Goal: Information Seeking & Learning: Find specific page/section

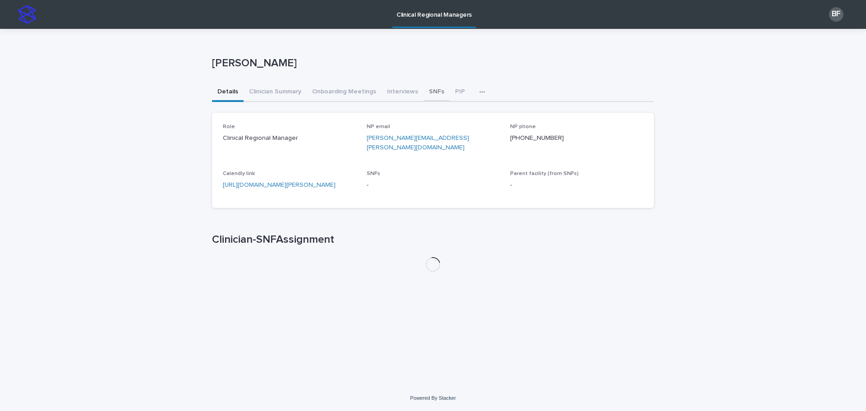
click at [431, 94] on button "SNFs" at bounding box center [436, 92] width 26 height 19
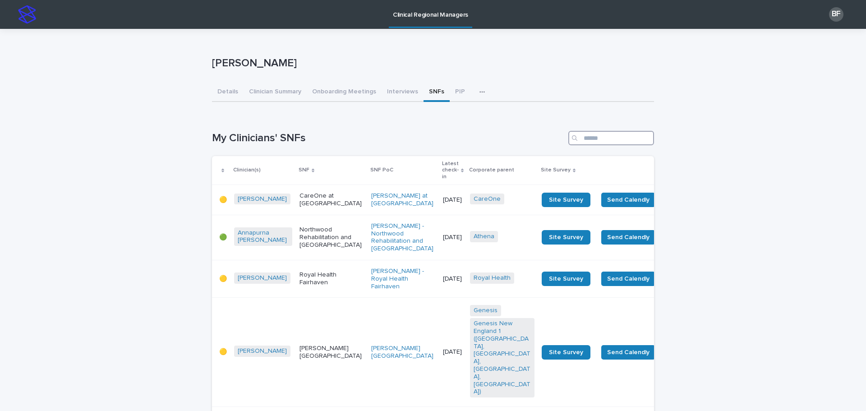
click at [604, 142] on input "Search" at bounding box center [611, 138] width 86 height 14
type input "*******"
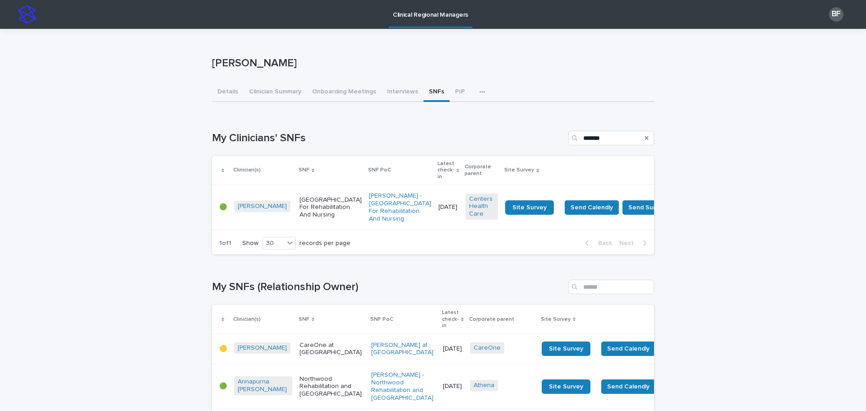
click at [299, 210] on p "Cooperstown Center For Rehabilitation And Nursing" at bounding box center [330, 207] width 62 height 23
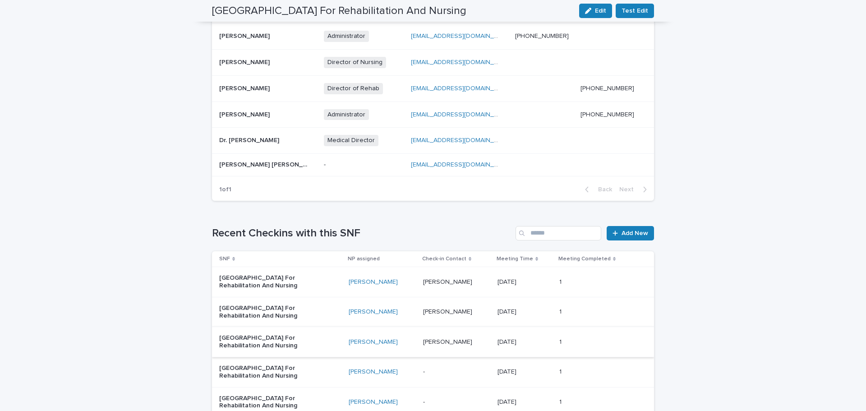
scroll to position [496, 0]
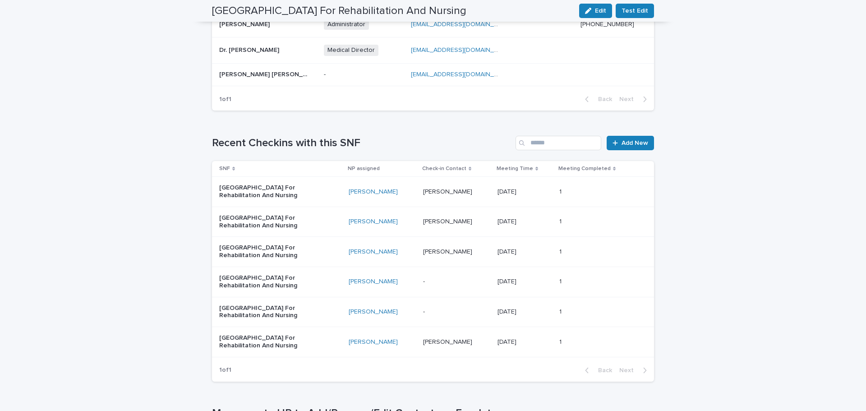
click at [477, 188] on p at bounding box center [456, 192] width 67 height 8
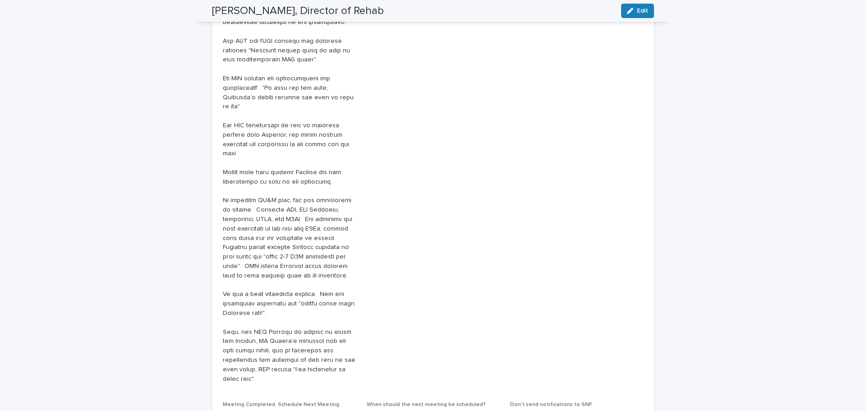
scroll to position [246, 0]
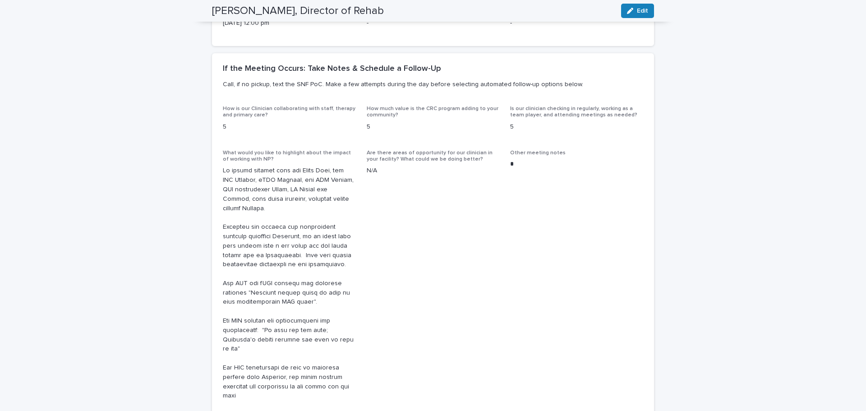
drag, startPoint x: 322, startPoint y: 159, endPoint x: 218, endPoint y: 167, distance: 104.9
click at [218, 167] on div "How is our Clinician collaborating with staff, therapy and primary care? 5 How …" at bounding box center [433, 393] width 442 height 576
copy p "In person meeting with the Admin Russ, the DON Valerie, aDON Therese, the DOR S…"
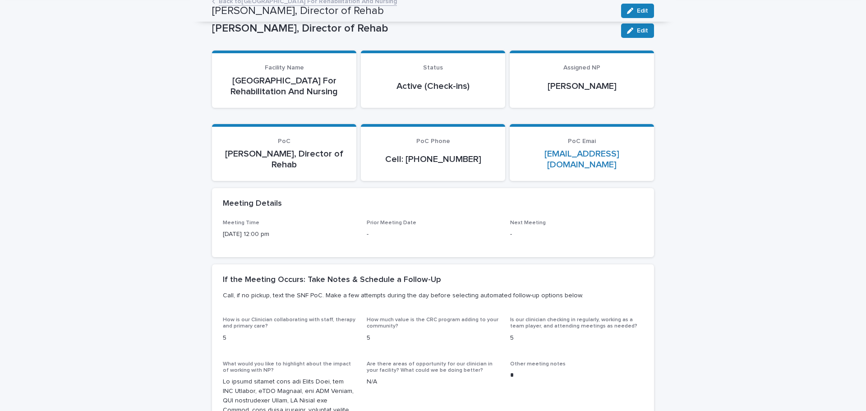
scroll to position [0, 0]
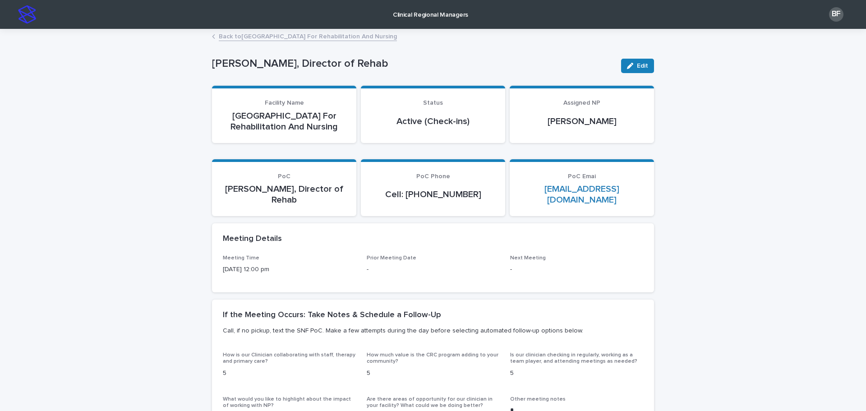
click at [411, 21] on link "Clinical Regional Managers" at bounding box center [430, 14] width 83 height 28
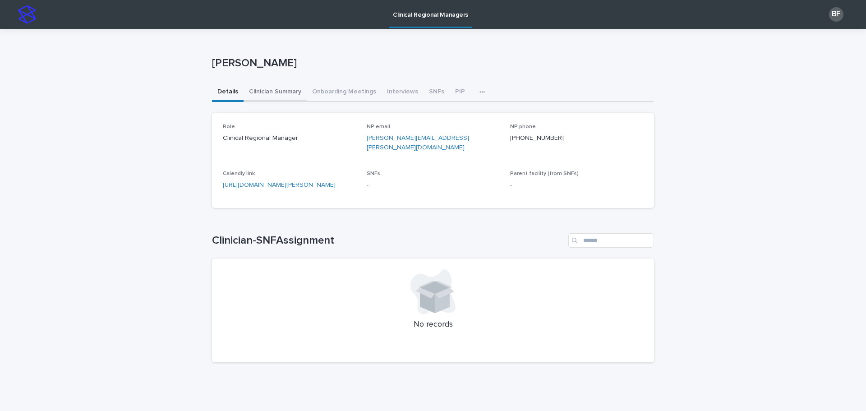
click at [291, 90] on button "Clinician Summary" at bounding box center [274, 92] width 63 height 19
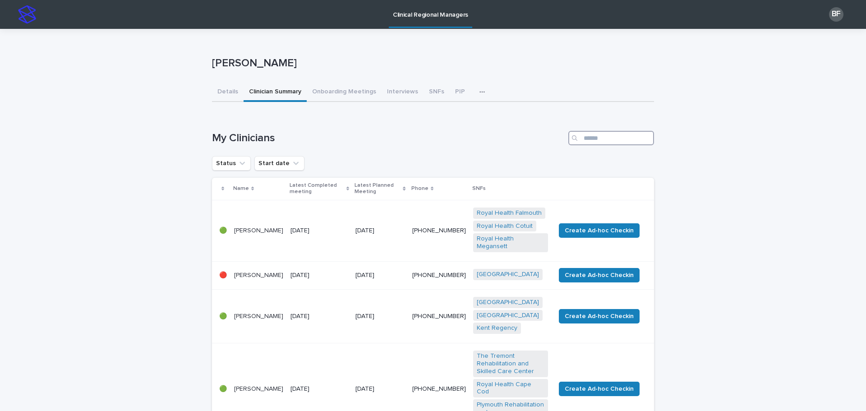
click at [589, 138] on input "Search" at bounding box center [611, 138] width 86 height 14
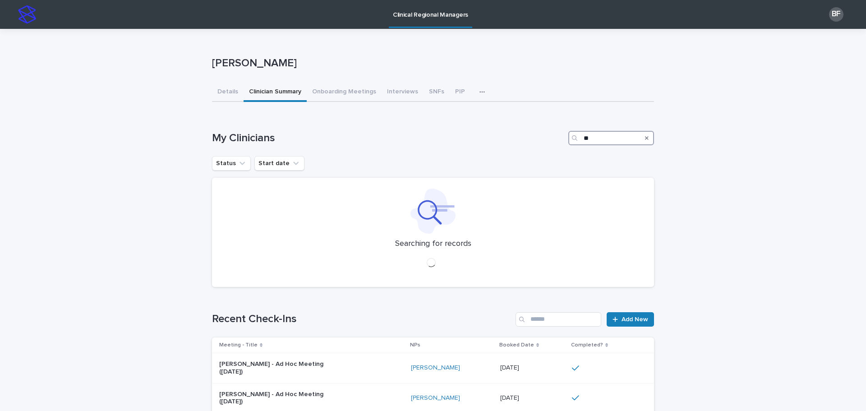
type input "*"
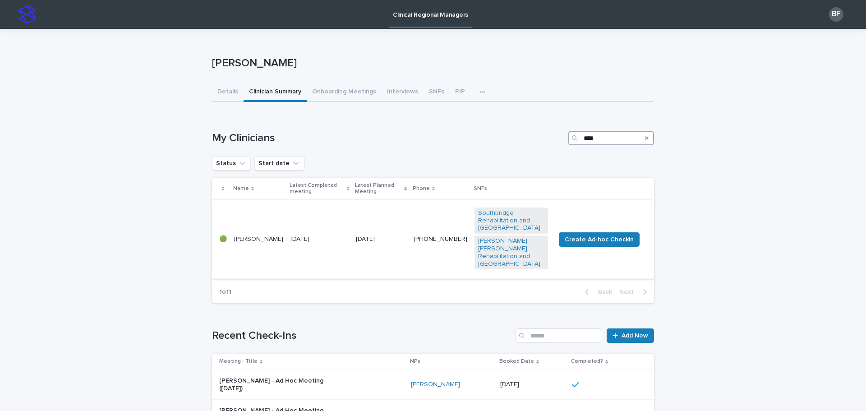
type input "****"
click at [288, 220] on td "07 August 2025" at bounding box center [319, 239] width 65 height 79
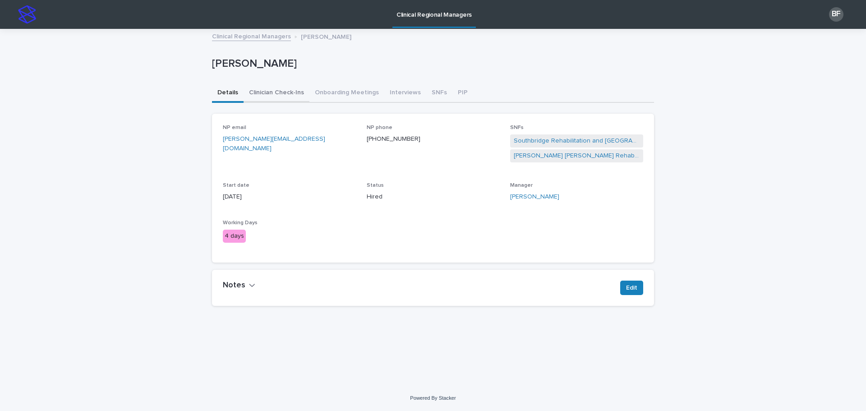
click at [264, 92] on button "Clinician Check-Ins" at bounding box center [276, 93] width 66 height 19
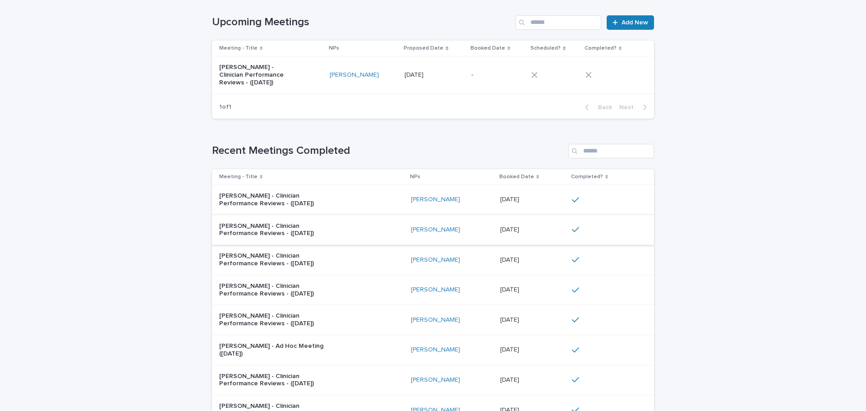
scroll to position [135, 0]
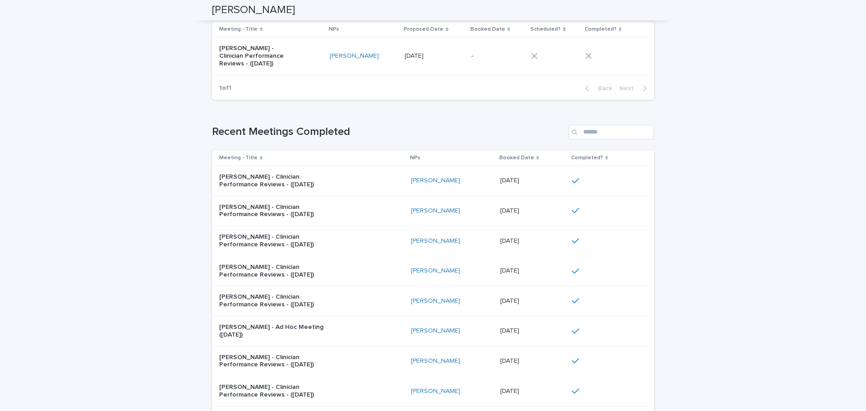
click at [384, 176] on div "Judi Machira - Clinician Performance Reviews - (Aug 2025)" at bounding box center [311, 180] width 184 height 23
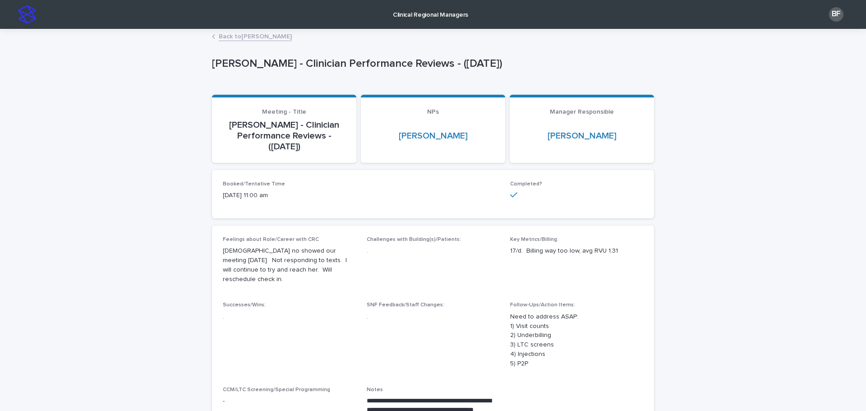
click at [231, 35] on link "Back to Judi Machira" at bounding box center [255, 36] width 73 height 10
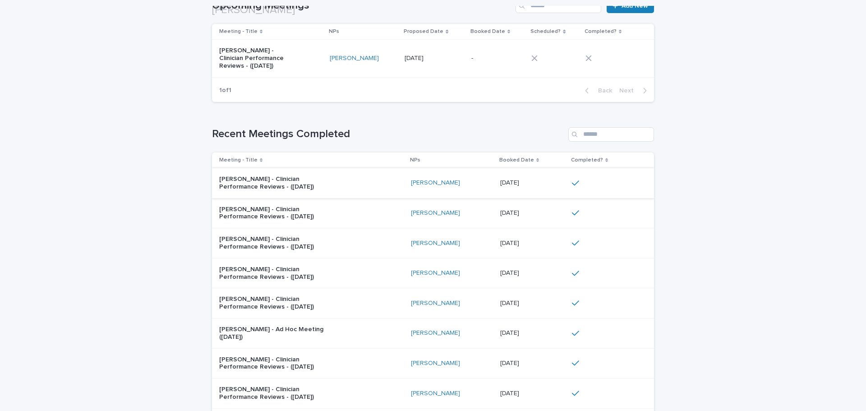
scroll to position [135, 0]
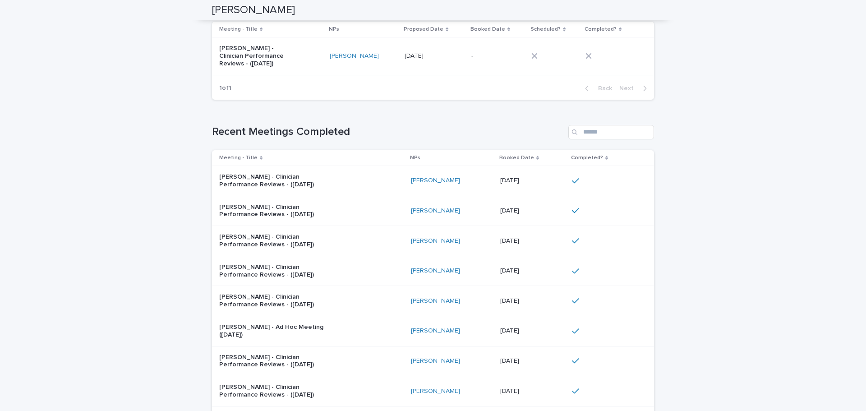
click at [380, 214] on div "Judi Machira - Clinician Performance Reviews - (Jul 2025)" at bounding box center [311, 211] width 184 height 23
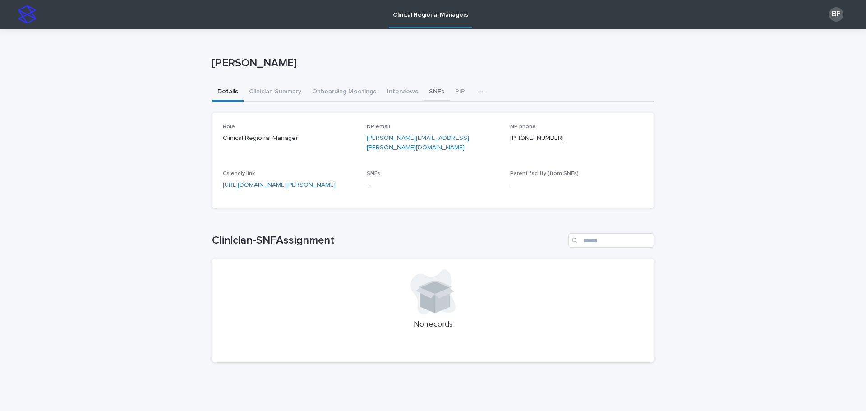
click at [425, 93] on button "SNFs" at bounding box center [436, 92] width 26 height 19
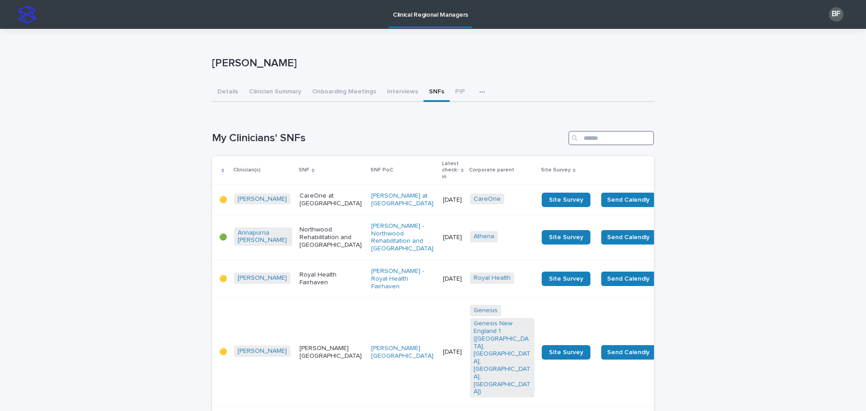
click at [617, 134] on input "Search" at bounding box center [611, 138] width 86 height 14
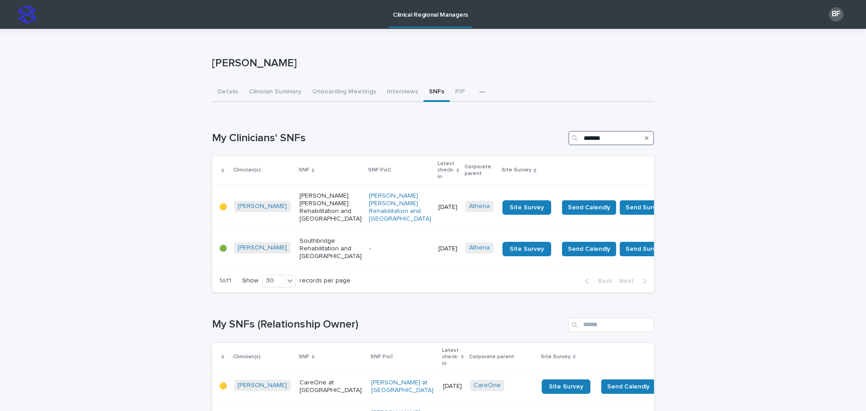
type input "*******"
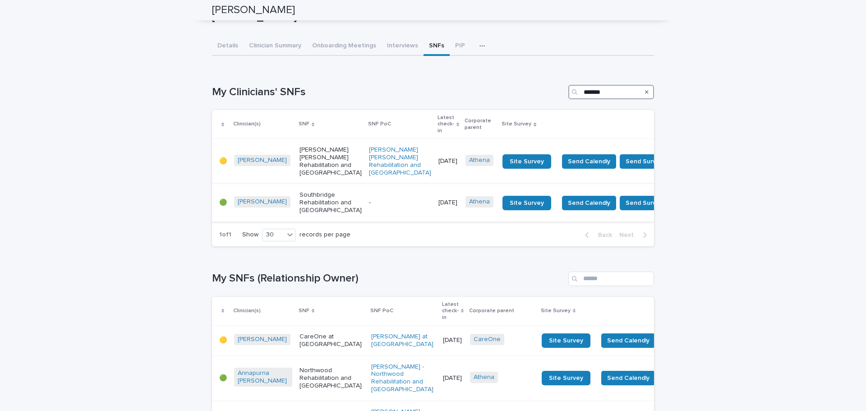
scroll to position [45, 0]
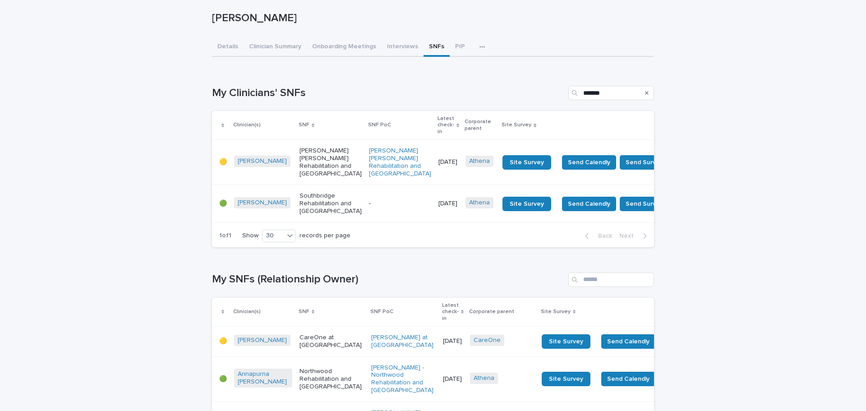
click at [369, 206] on p "-" at bounding box center [400, 204] width 62 height 8
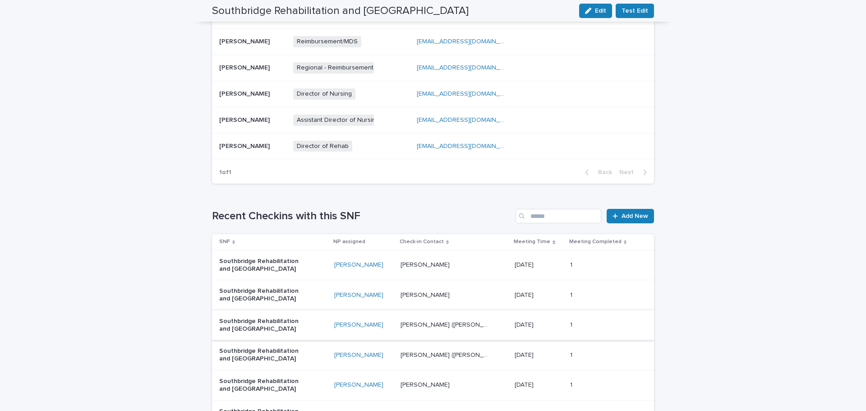
scroll to position [537, 0]
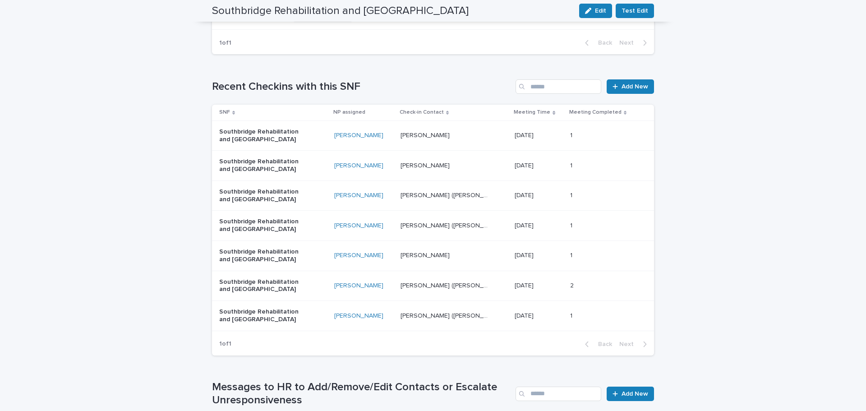
click at [459, 162] on p at bounding box center [445, 166] width 90 height 8
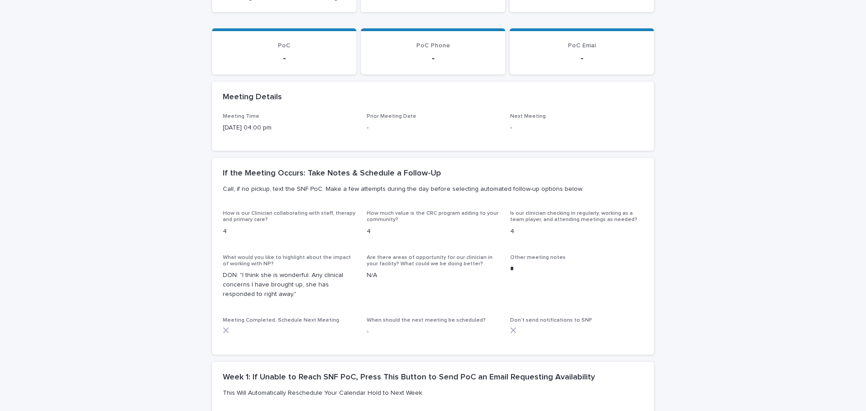
scroll to position [135, 0]
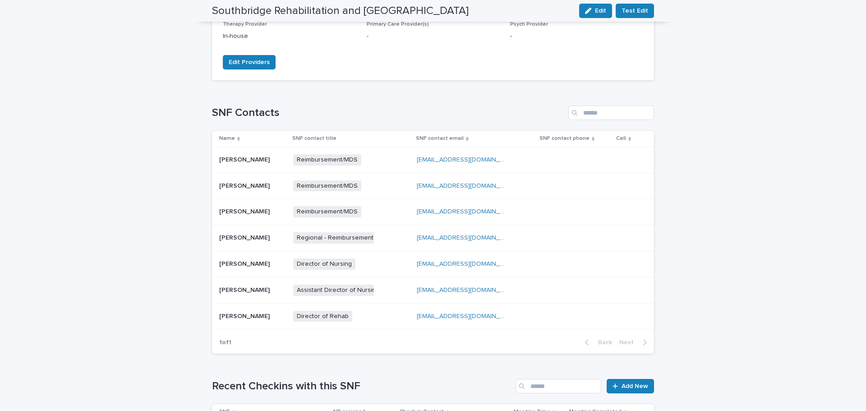
scroll to position [451, 0]
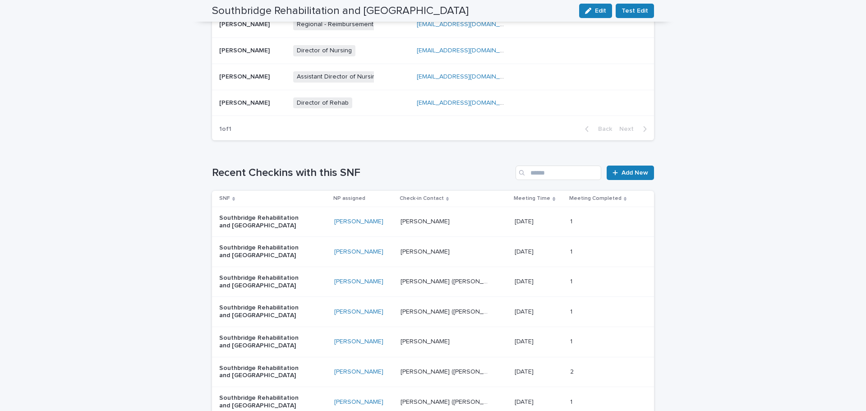
click at [438, 224] on p "[PERSON_NAME]" at bounding box center [425, 220] width 51 height 9
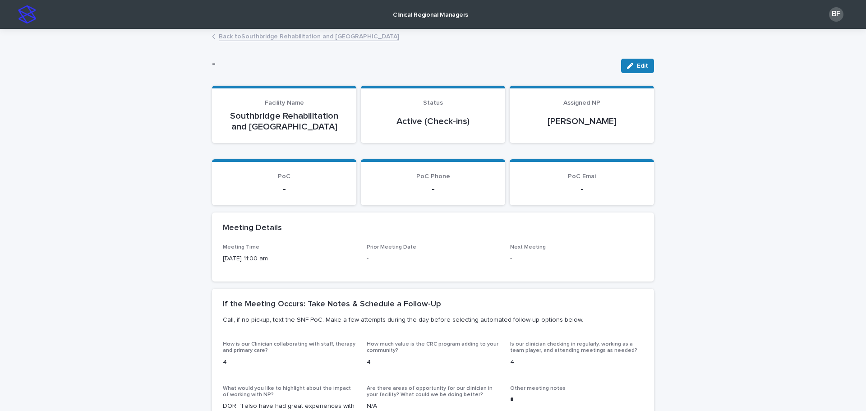
click at [252, 35] on link "Back to Southbridge Rehabilitation and [GEOGRAPHIC_DATA]" at bounding box center [309, 36] width 180 height 10
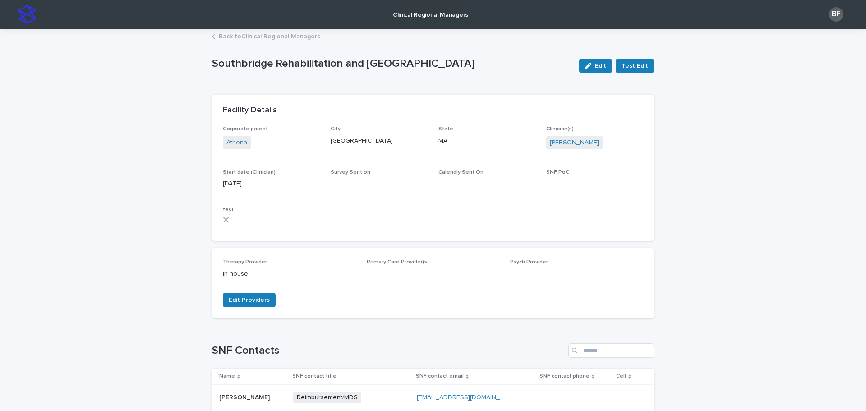
click at [223, 40] on link "Back to Clinical Regional Managers" at bounding box center [269, 36] width 101 height 10
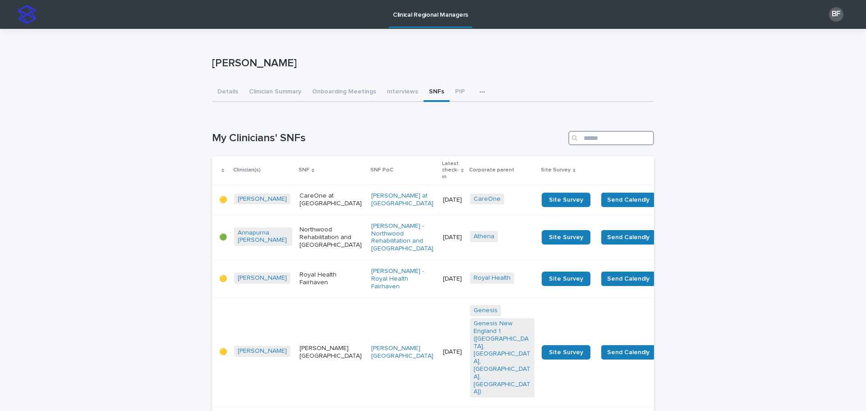
click at [600, 139] on input "Search" at bounding box center [611, 138] width 86 height 14
type input "******"
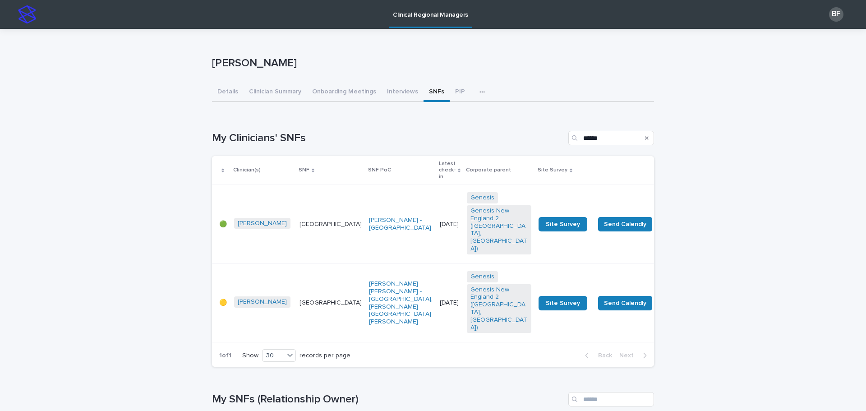
click at [299, 299] on p "[GEOGRAPHIC_DATA]" at bounding box center [330, 303] width 62 height 8
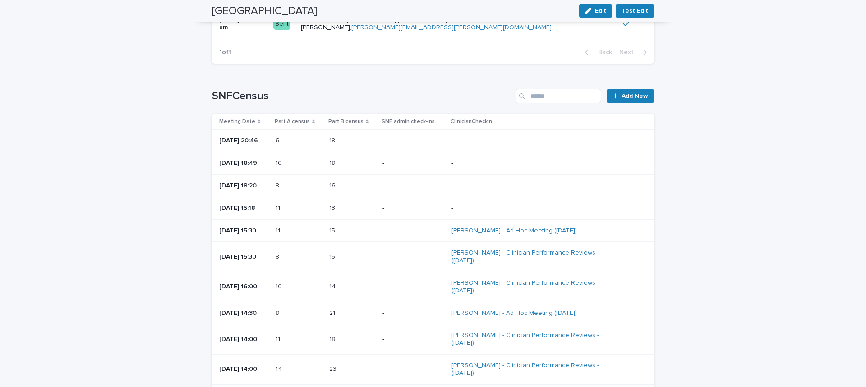
scroll to position [1082, 0]
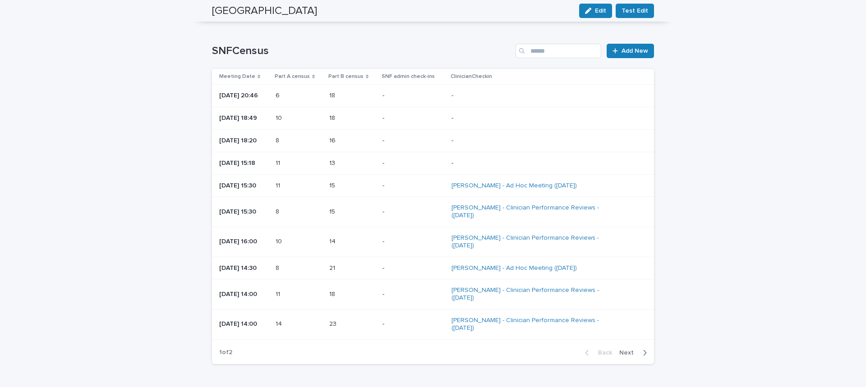
click at [621, 350] on span "Next" at bounding box center [629, 353] width 20 height 6
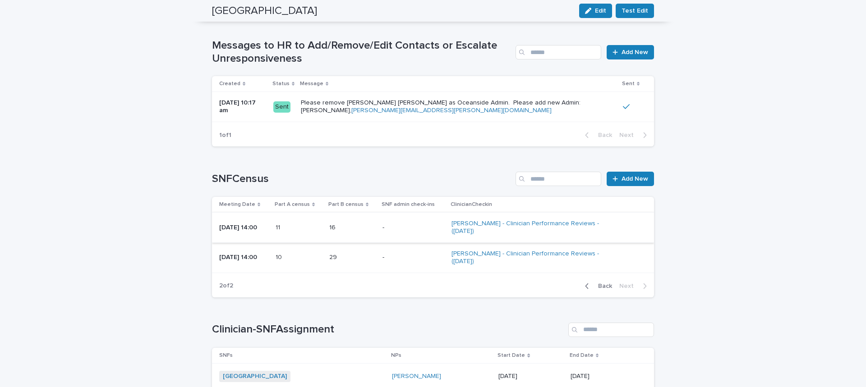
scroll to position [947, 0]
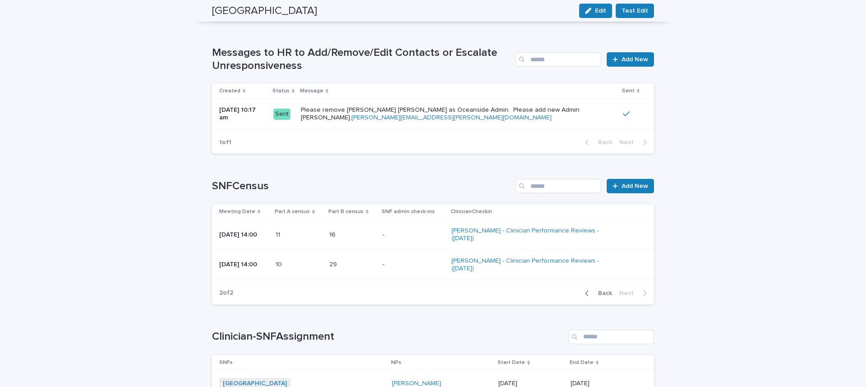
click at [598, 290] on span "Back" at bounding box center [601, 293] width 19 height 6
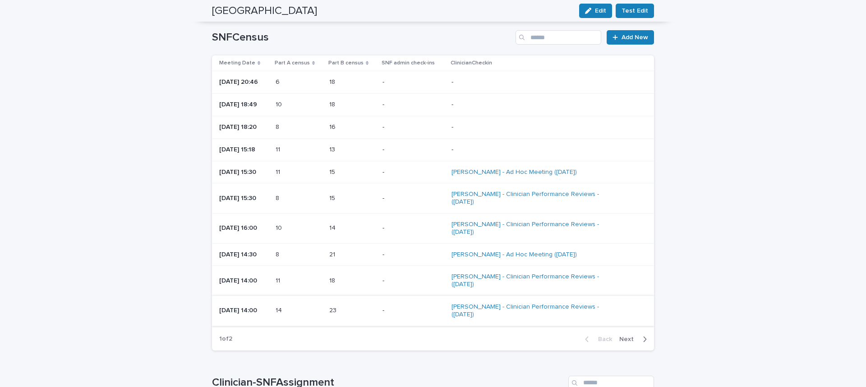
scroll to position [1082, 0]
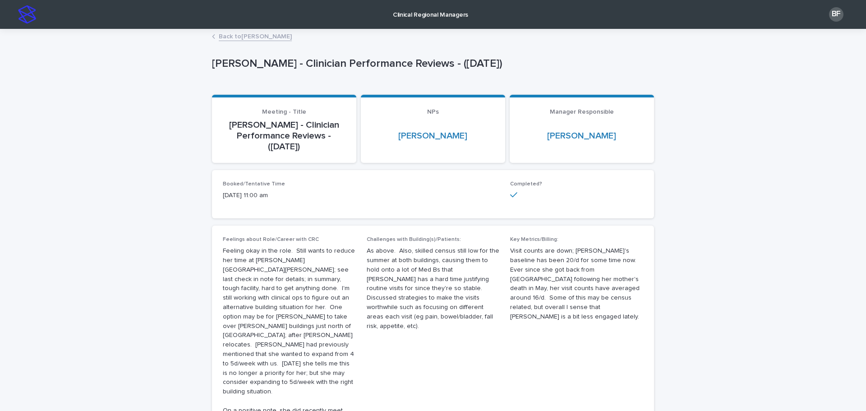
click at [224, 32] on link "Back to Judi Machira" at bounding box center [255, 36] width 73 height 10
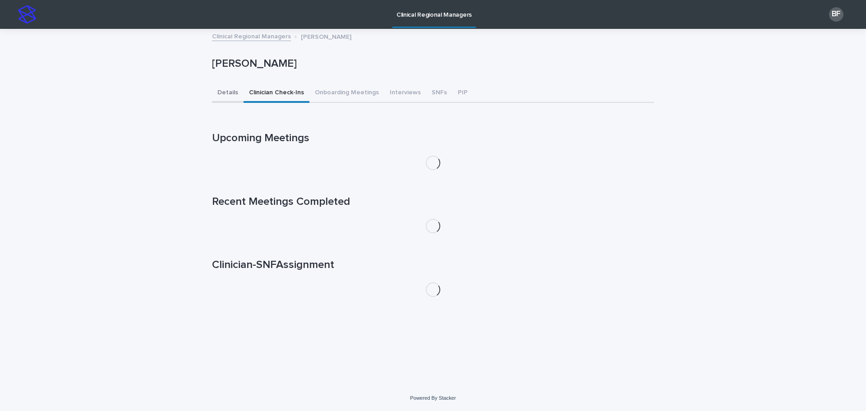
click at [222, 92] on button "Details" at bounding box center [228, 93] width 32 height 19
